Goal: Task Accomplishment & Management: Manage account settings

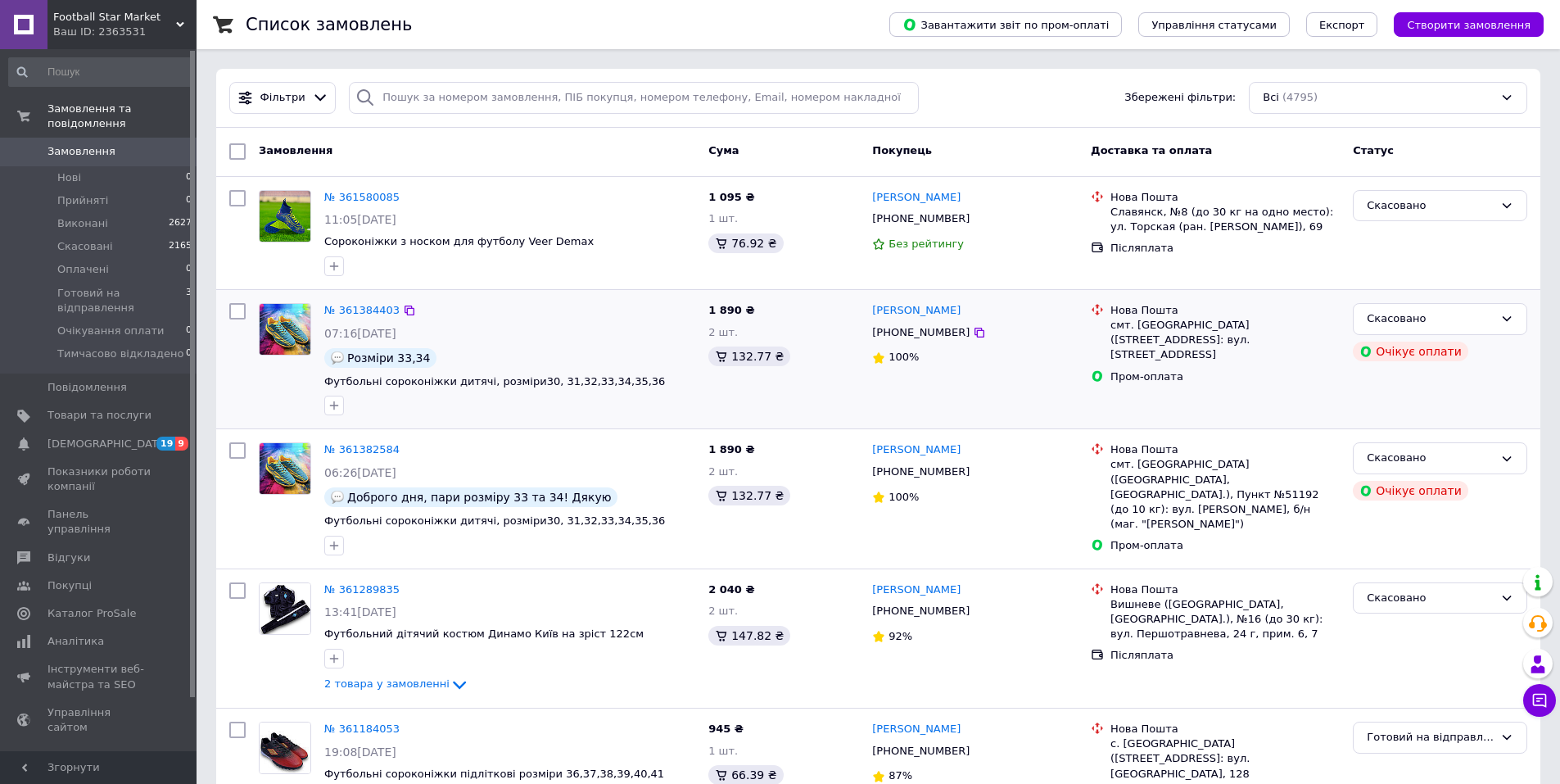
click at [1053, 387] on div "[PERSON_NAME] [PHONE_NUMBER] 100%" at bounding box center [975, 359] width 219 height 125
click at [344, 316] on link "№ 361384403" at bounding box center [362, 310] width 76 height 12
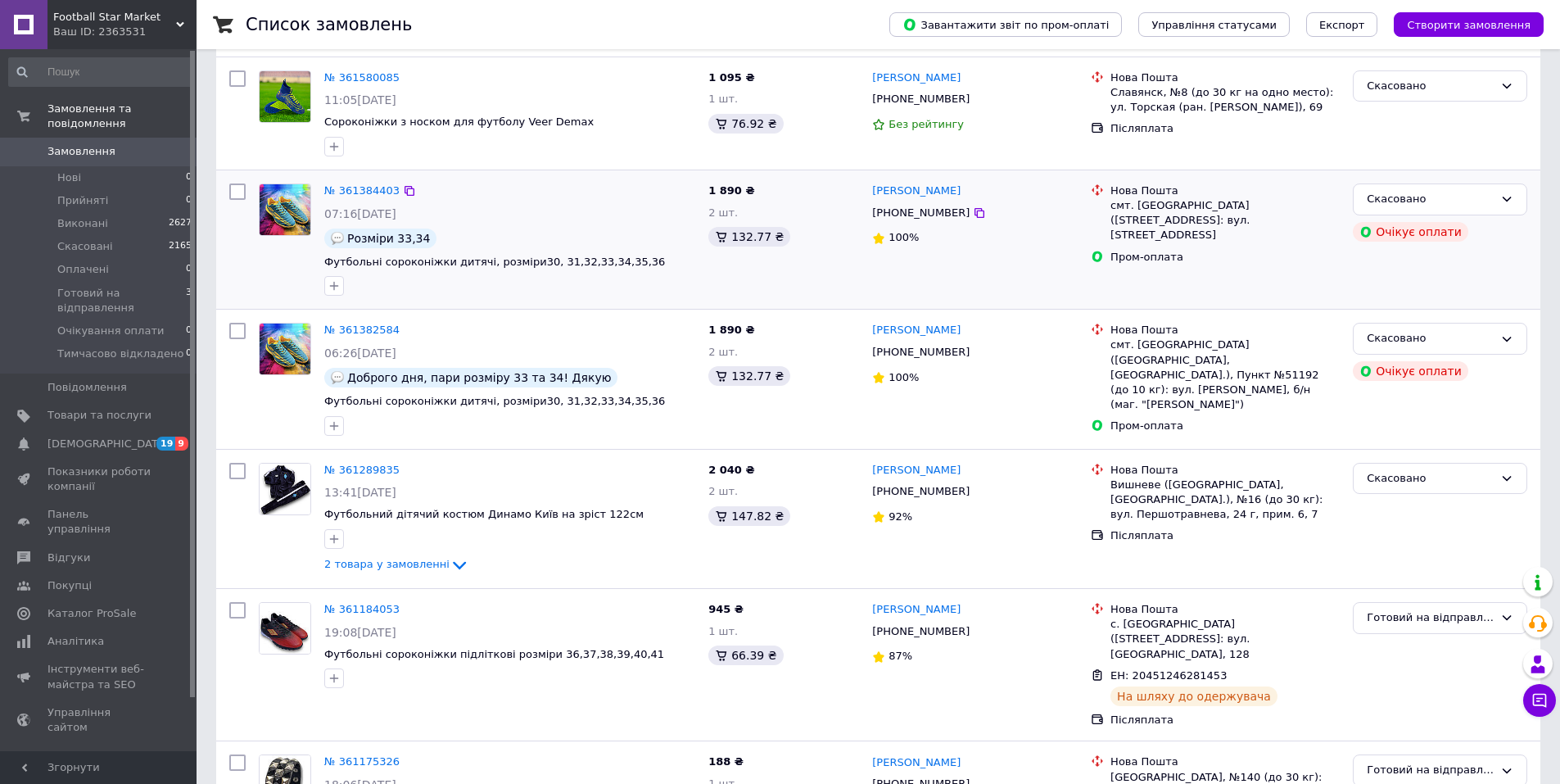
scroll to position [327, 0]
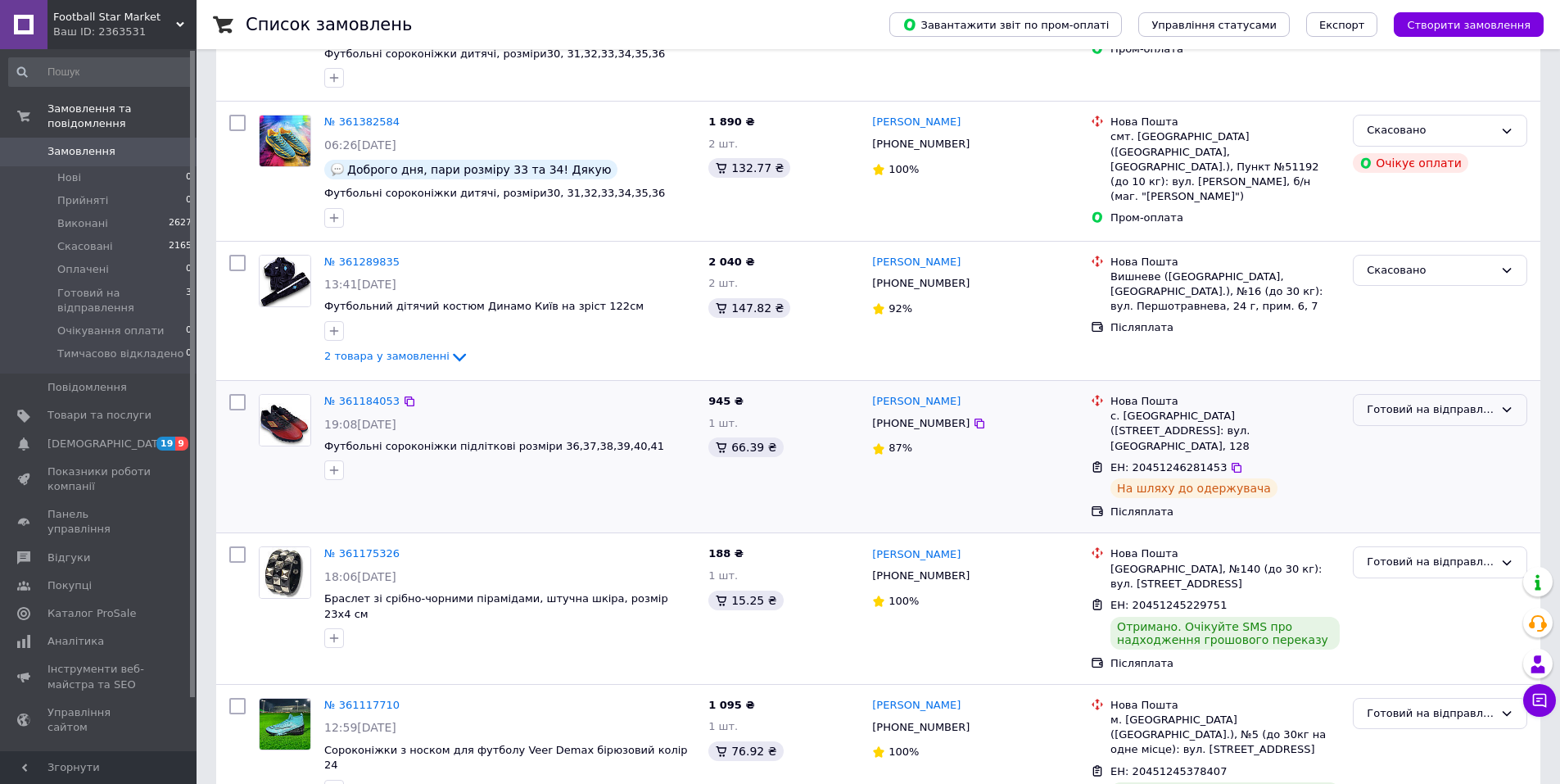
click at [1395, 418] on div "Готовий на відправлення" at bounding box center [1430, 410] width 127 height 17
click at [1377, 489] on li "Виконано" at bounding box center [1440, 474] width 173 height 31
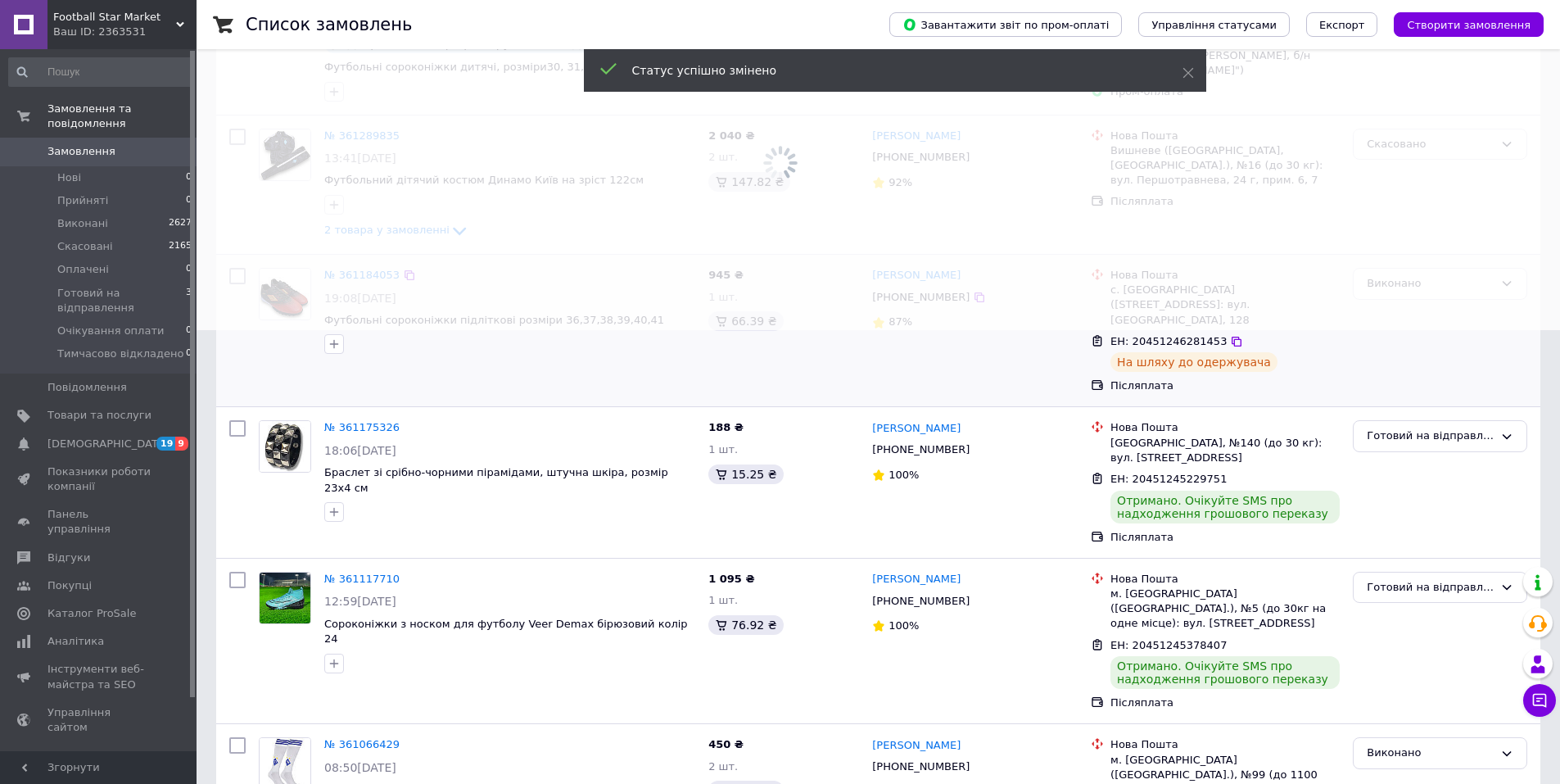
scroll to position [491, 0]
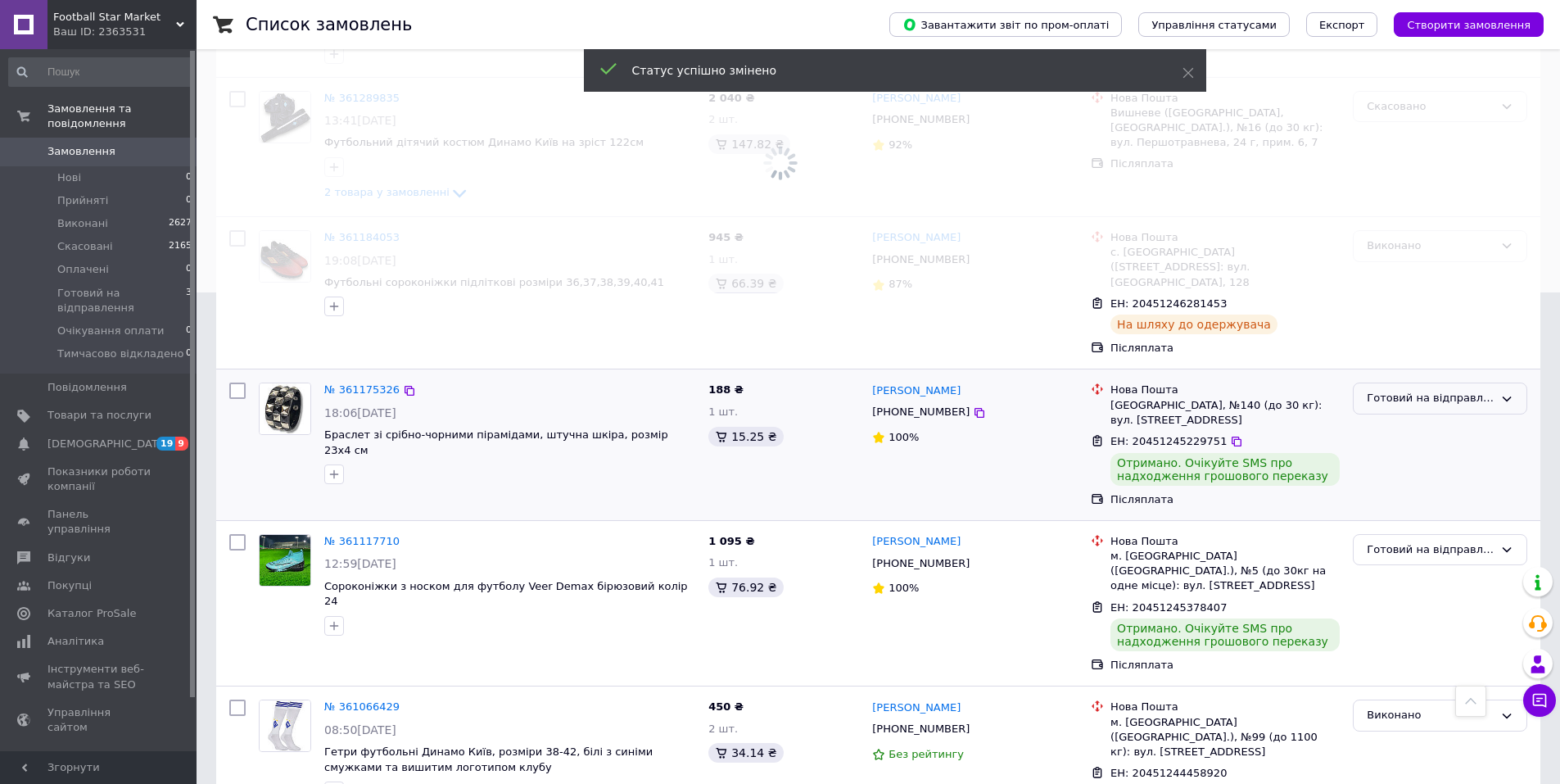
click at [1386, 403] on div "Готовий на відправлення" at bounding box center [1430, 398] width 127 height 17
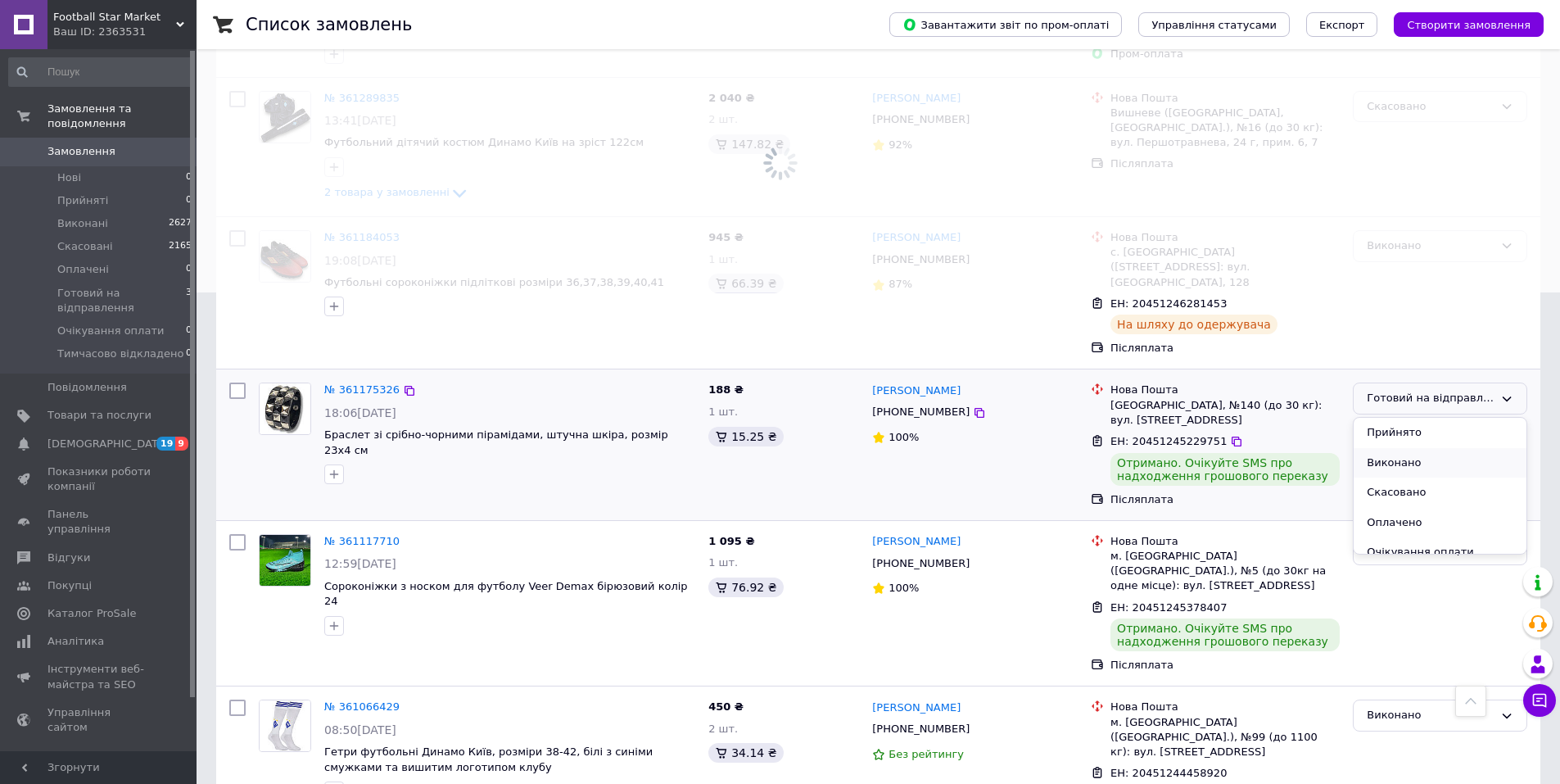
click at [1386, 469] on li "Виконано" at bounding box center [1440, 463] width 173 height 31
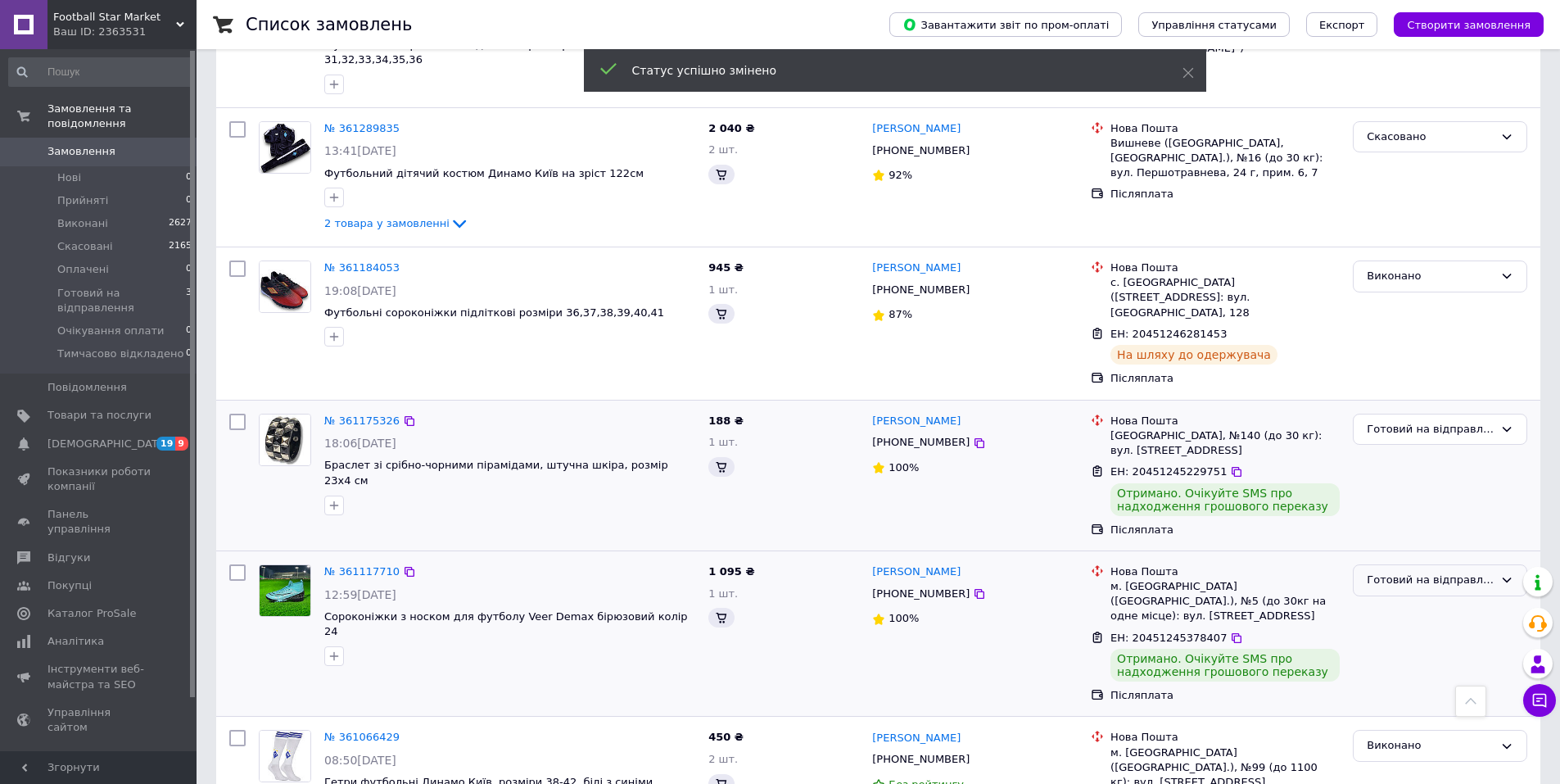
click at [1386, 571] on div "Готовий на відправлення" at bounding box center [1430, 580] width 127 height 17
click at [1376, 632] on li "Виконано" at bounding box center [1440, 645] width 173 height 31
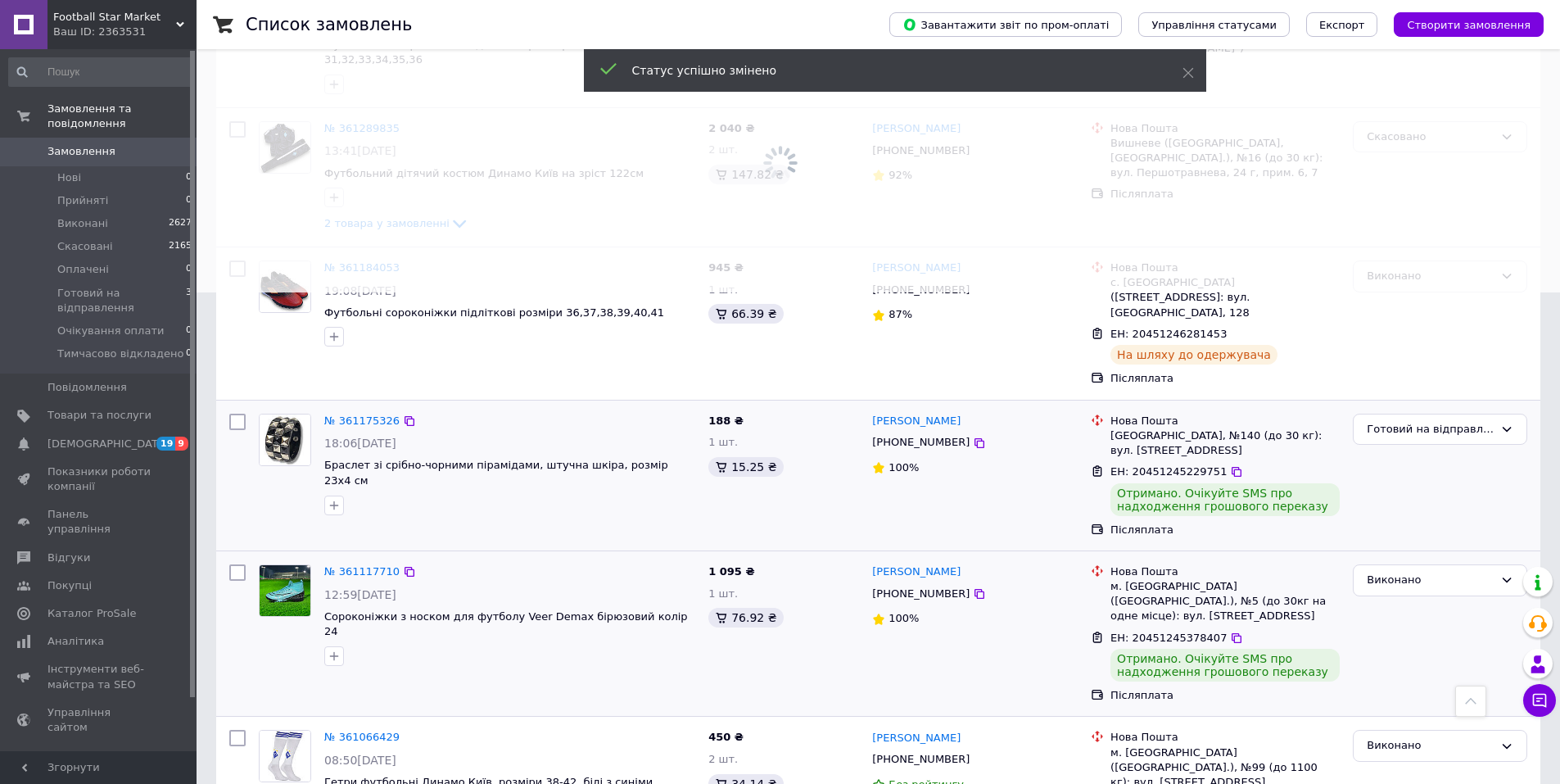
click at [1382, 482] on div "Готовий на відправлення" at bounding box center [1440, 475] width 188 height 137
click at [1377, 421] on div "Готовий на відправлення" at bounding box center [1430, 429] width 127 height 17
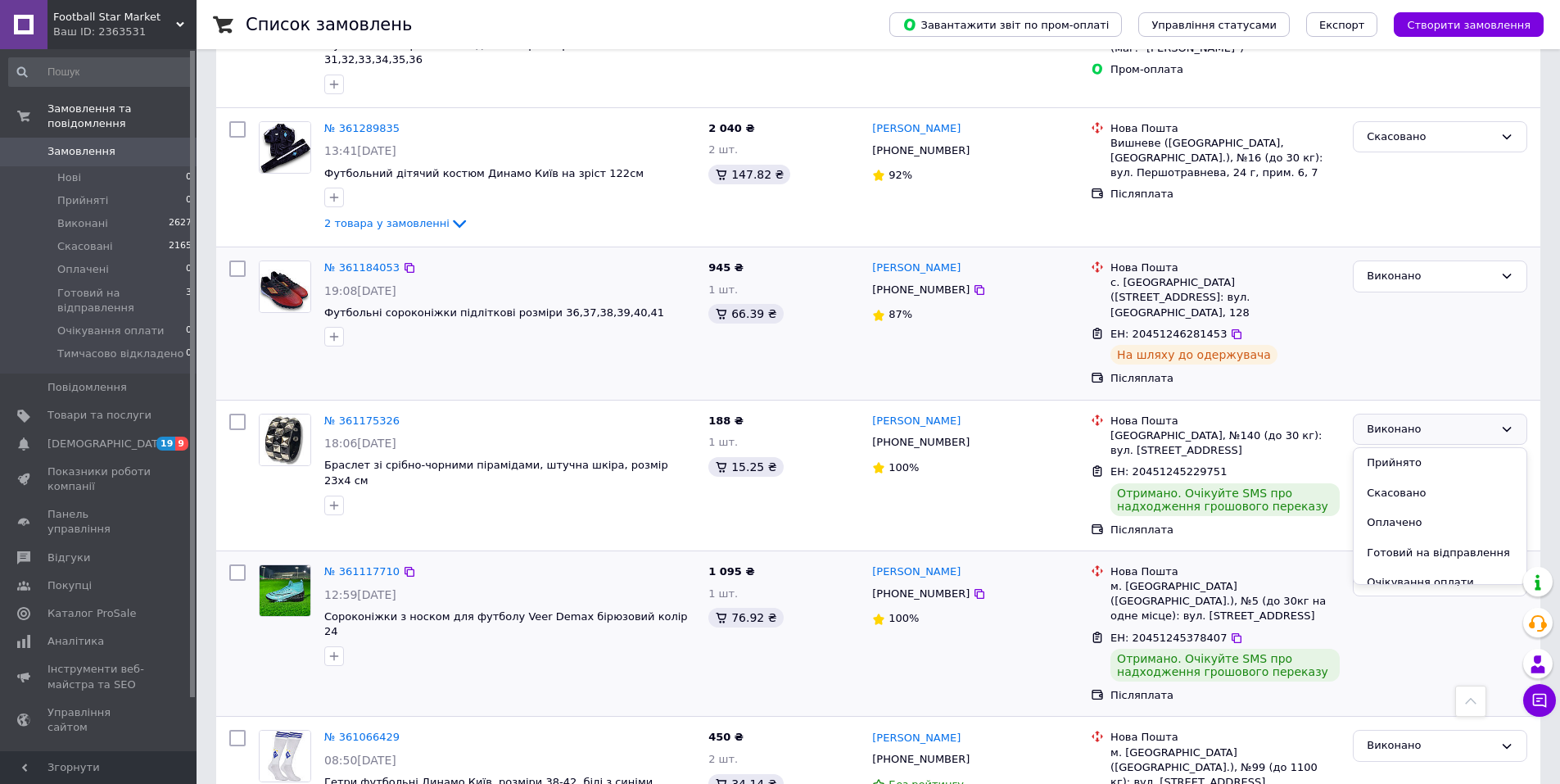
click at [1330, 371] on div "Післяплата" at bounding box center [1226, 378] width 230 height 14
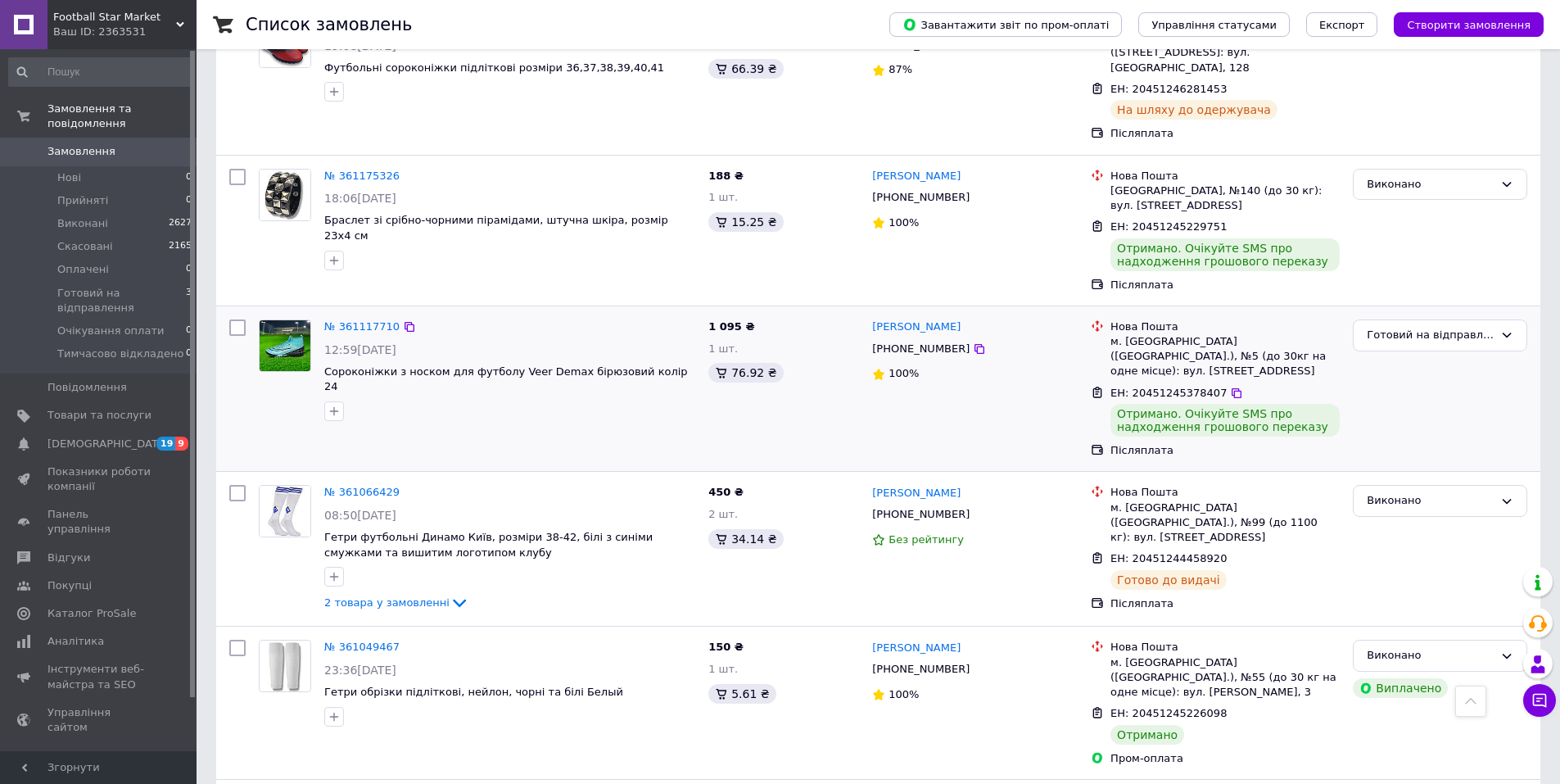
scroll to position [819, 0]
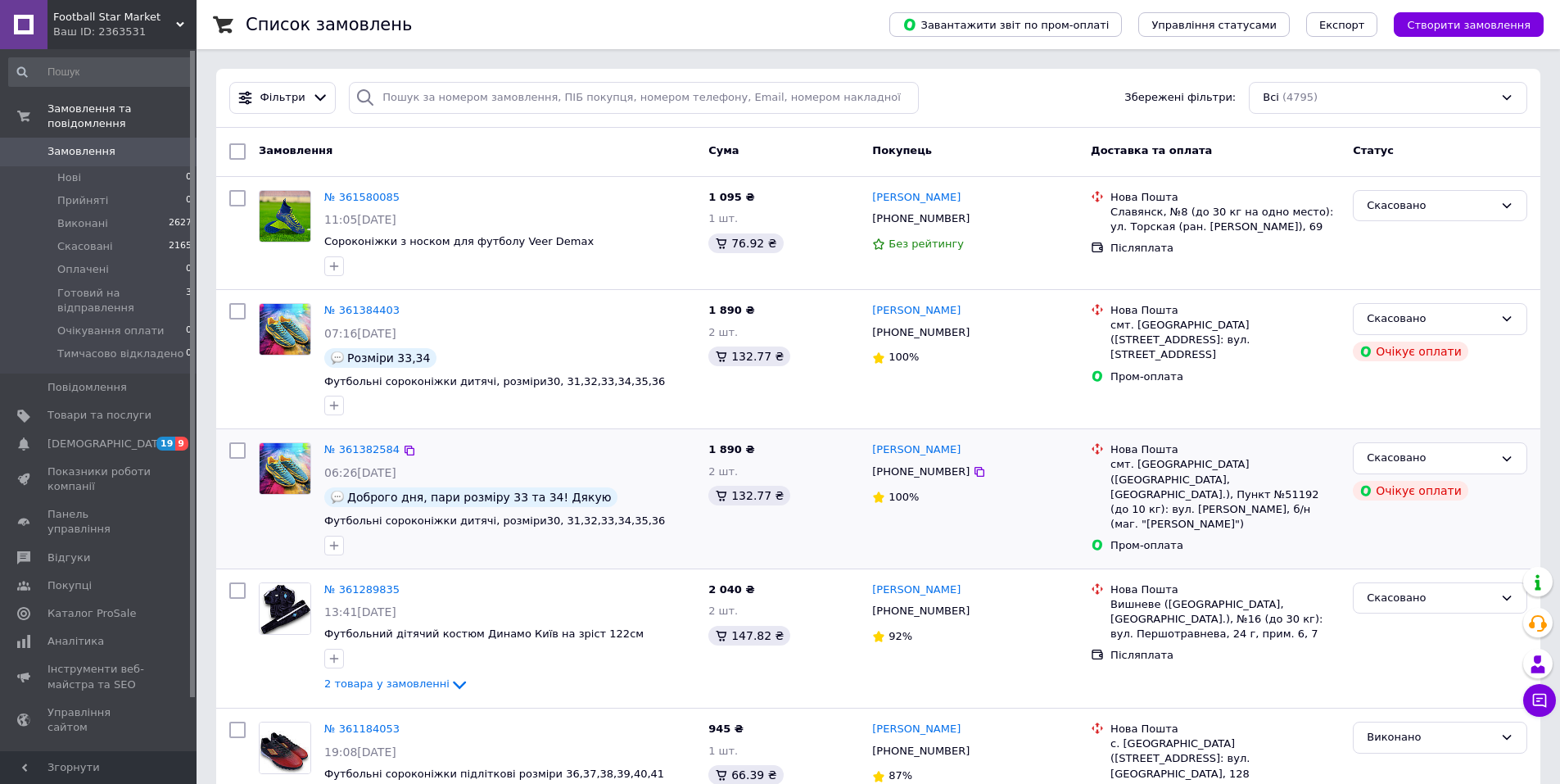
scroll to position [164, 0]
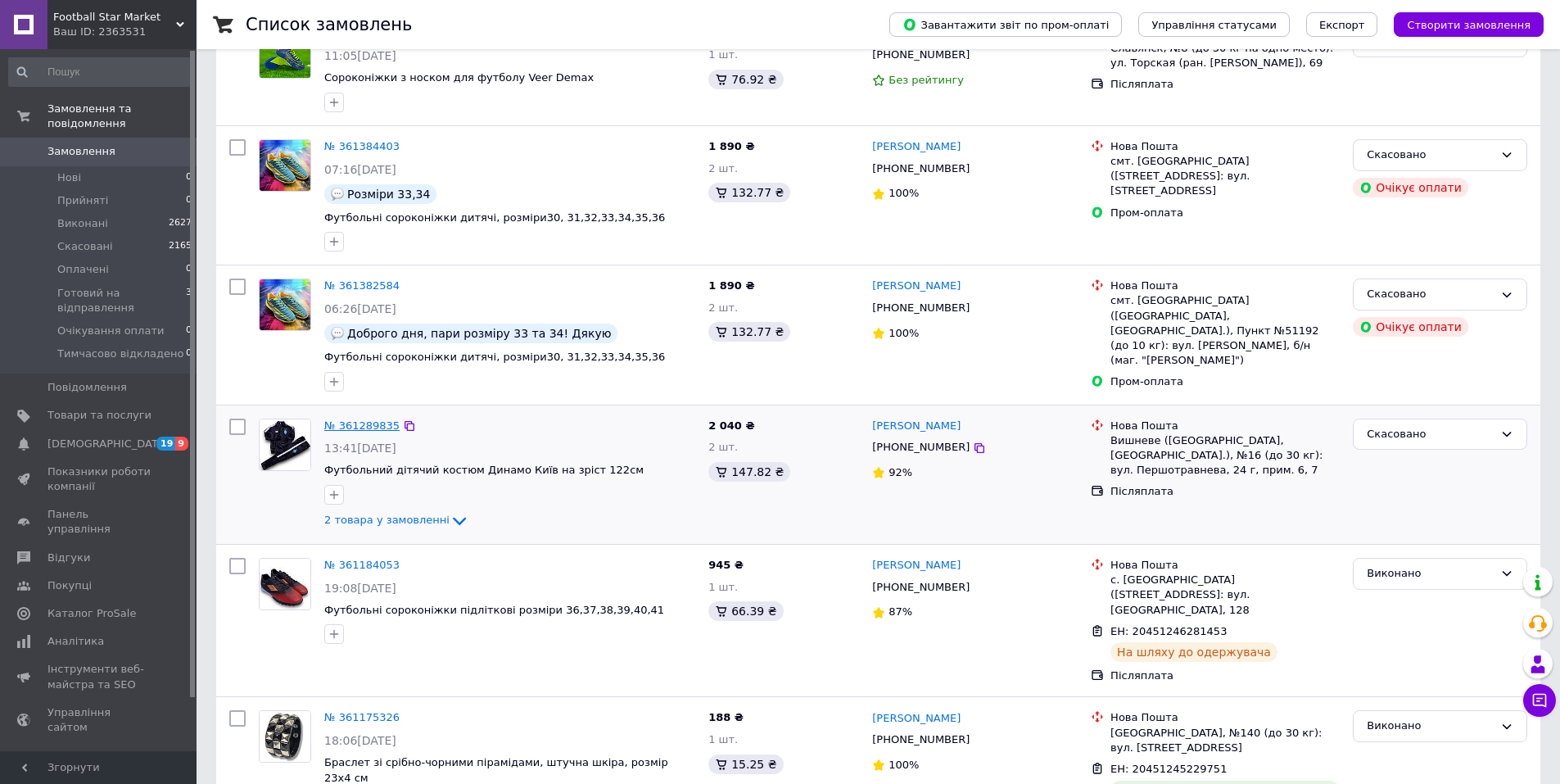
click at [353, 431] on link "№ 361289835" at bounding box center [362, 425] width 76 height 12
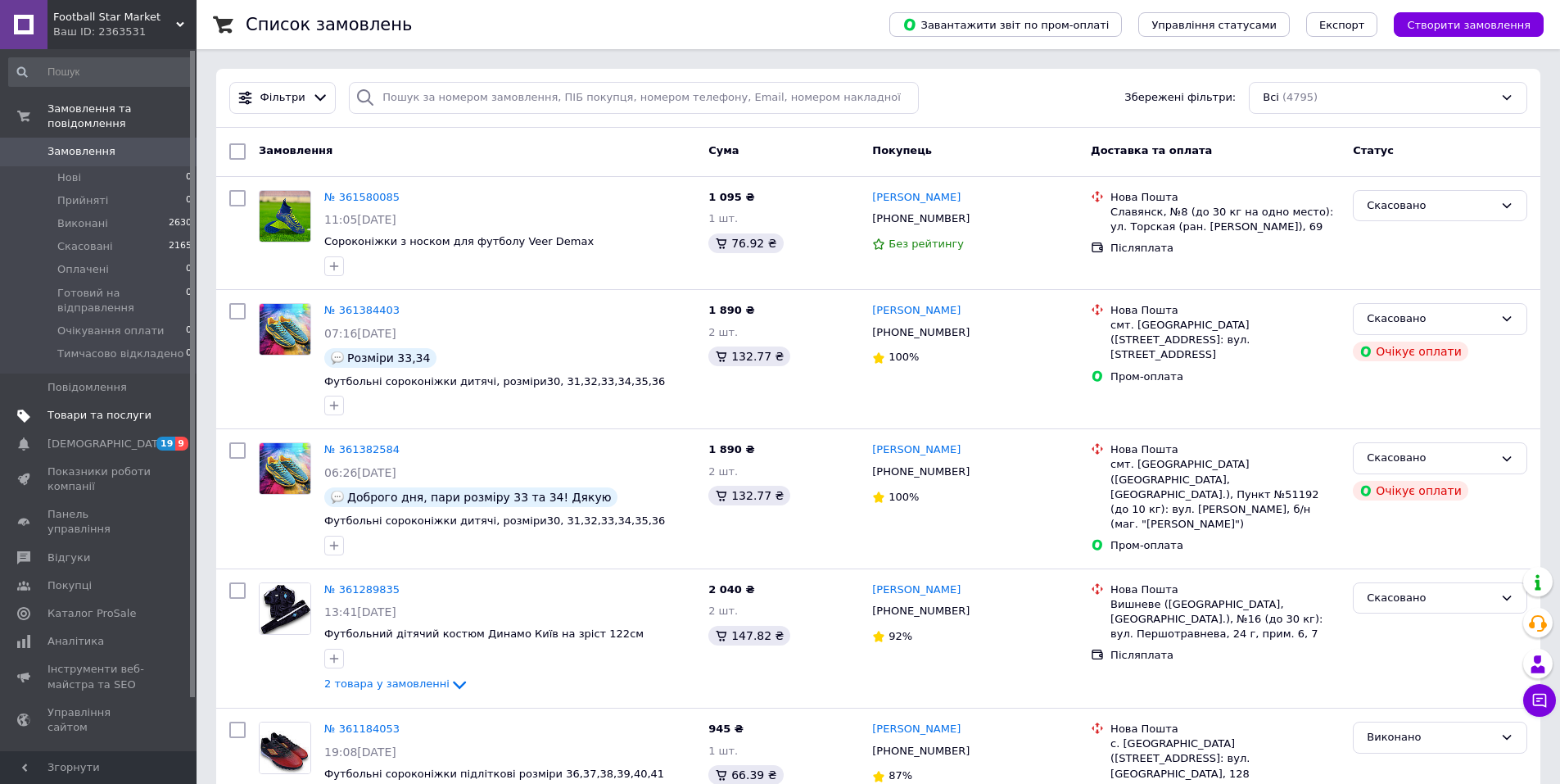
click at [97, 408] on span "Товари та послуги" at bounding box center [100, 415] width 104 height 14
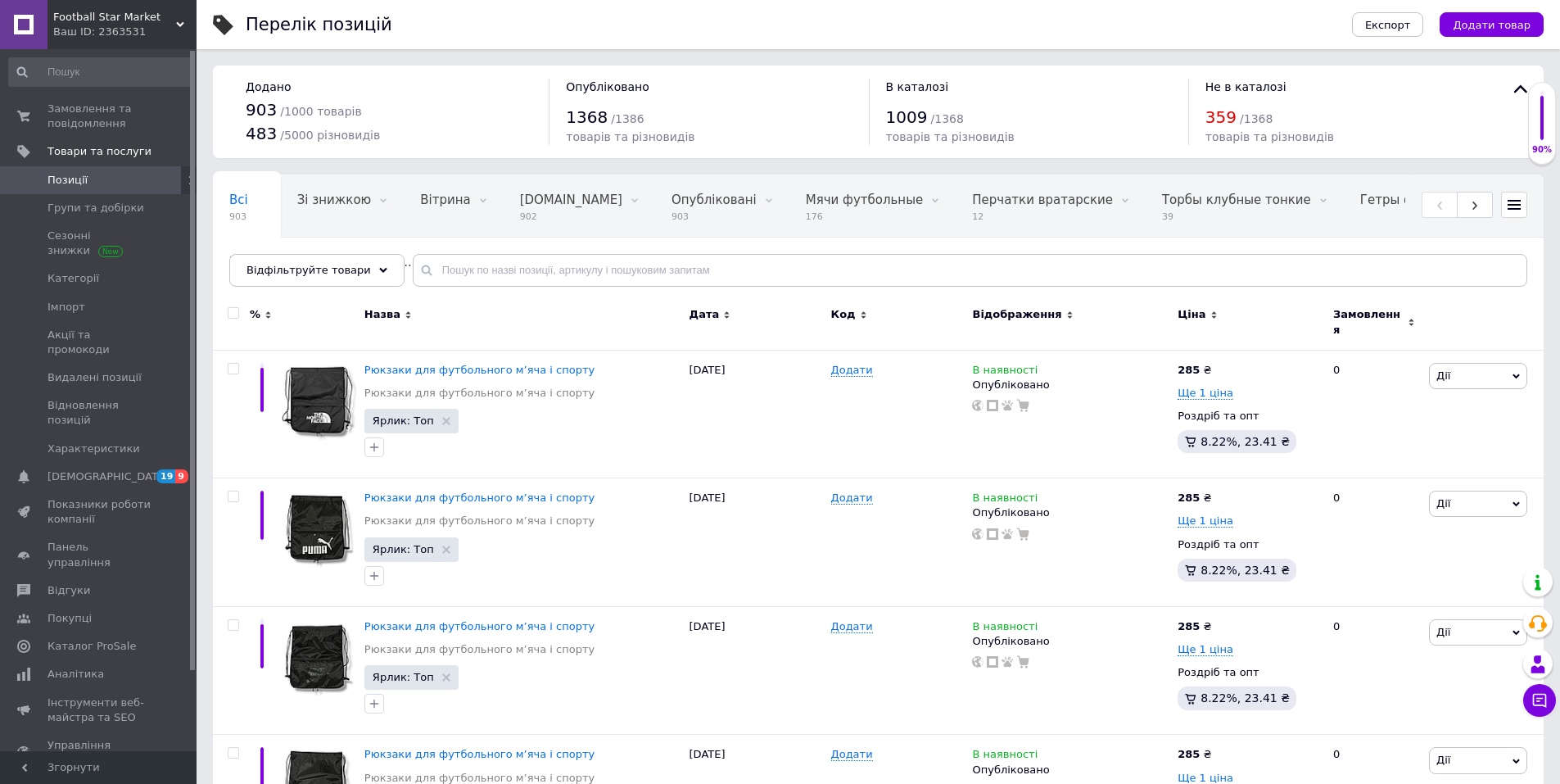
click at [458, 12] on div "Перелік позицій" at bounding box center [783, 25] width 1073 height 49
click at [115, 205] on span "Групи та добірки" at bounding box center [96, 207] width 97 height 14
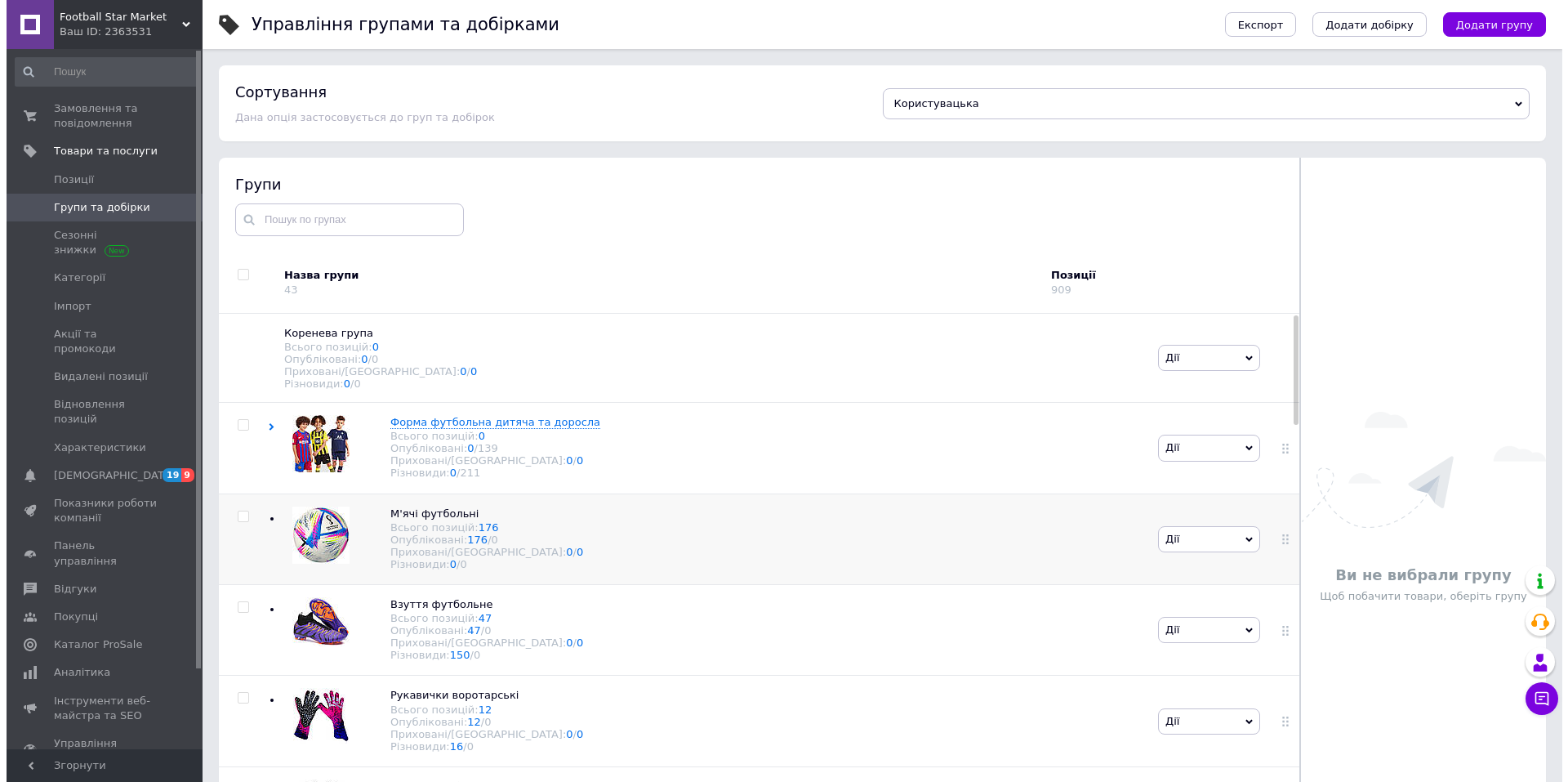
scroll to position [164, 0]
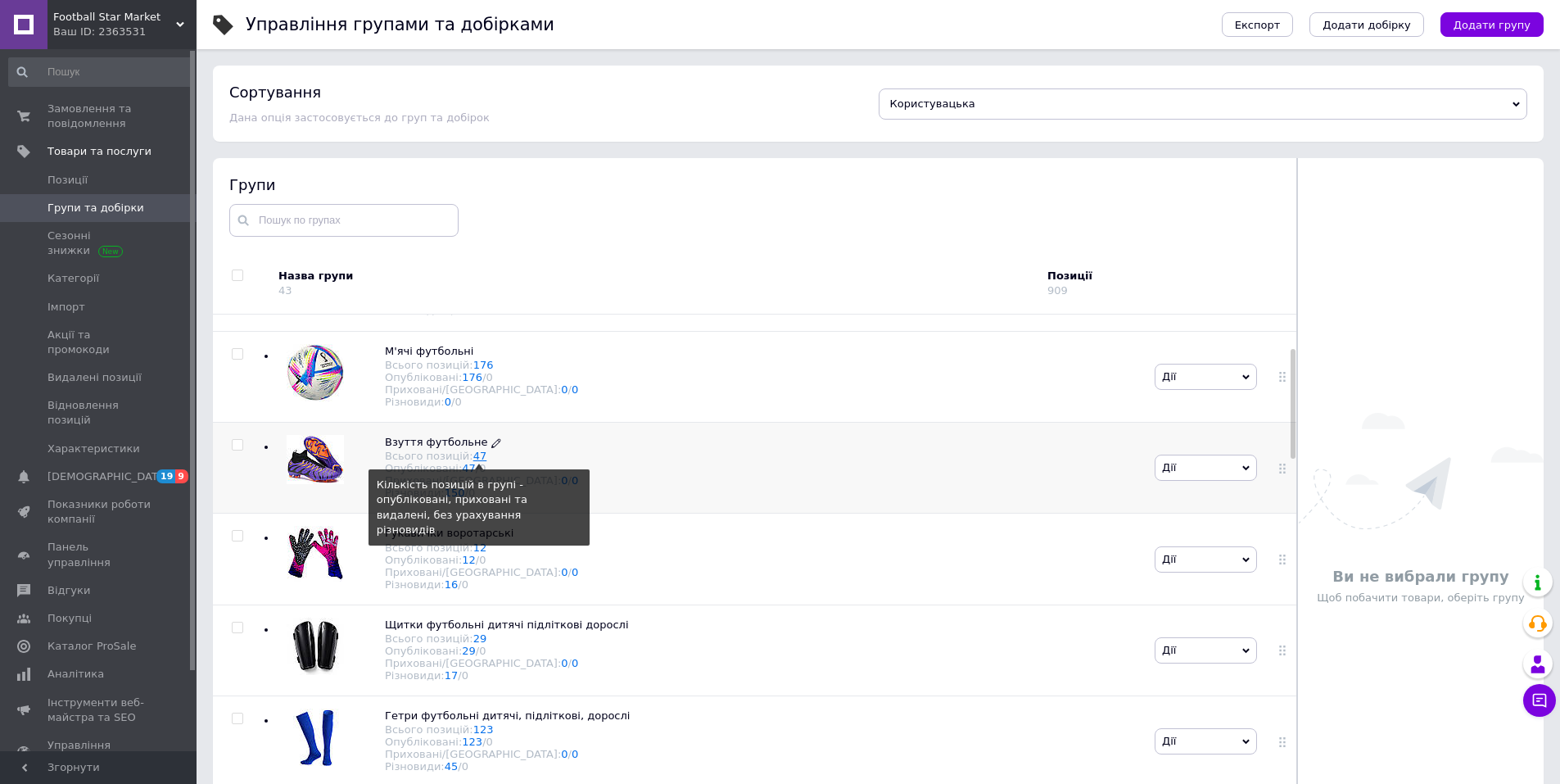
click at [474, 462] on link "47" at bounding box center [481, 456] width 14 height 12
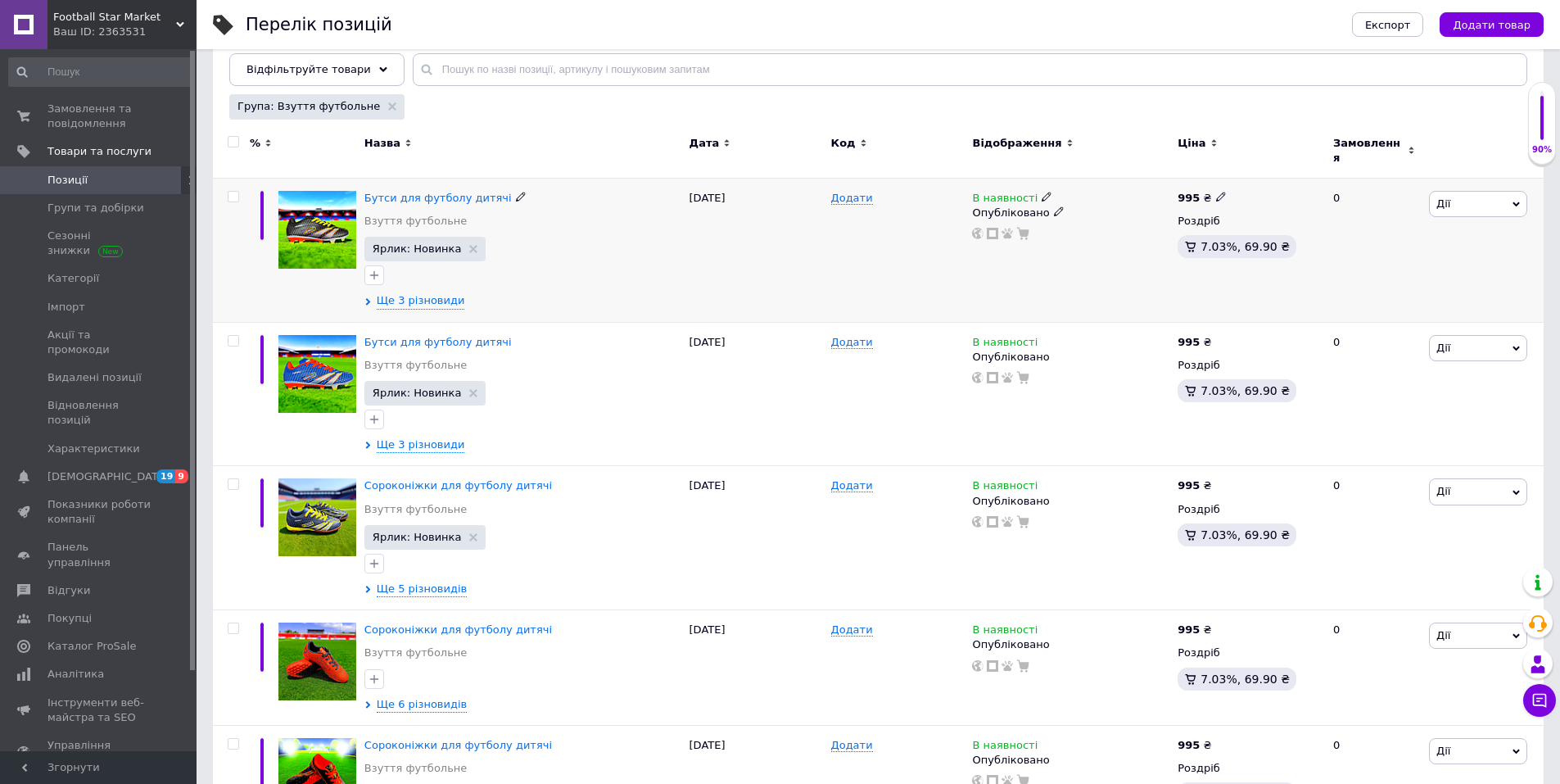
scroll to position [164, 0]
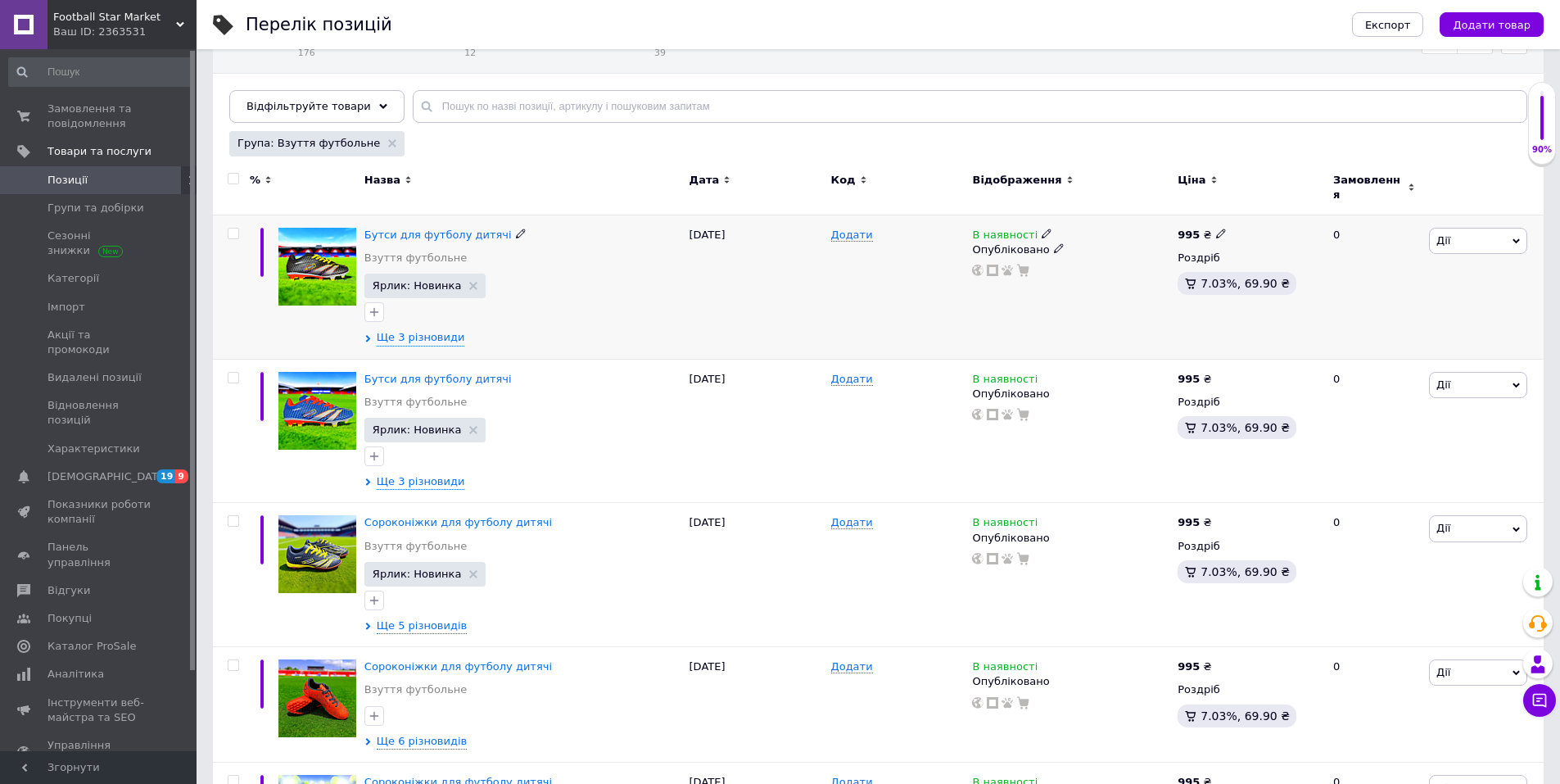
click at [1460, 240] on span "Дії" at bounding box center [1478, 241] width 99 height 26
click at [1371, 273] on li "Редагувати" at bounding box center [1418, 271] width 217 height 23
